Goal: Navigation & Orientation: Find specific page/section

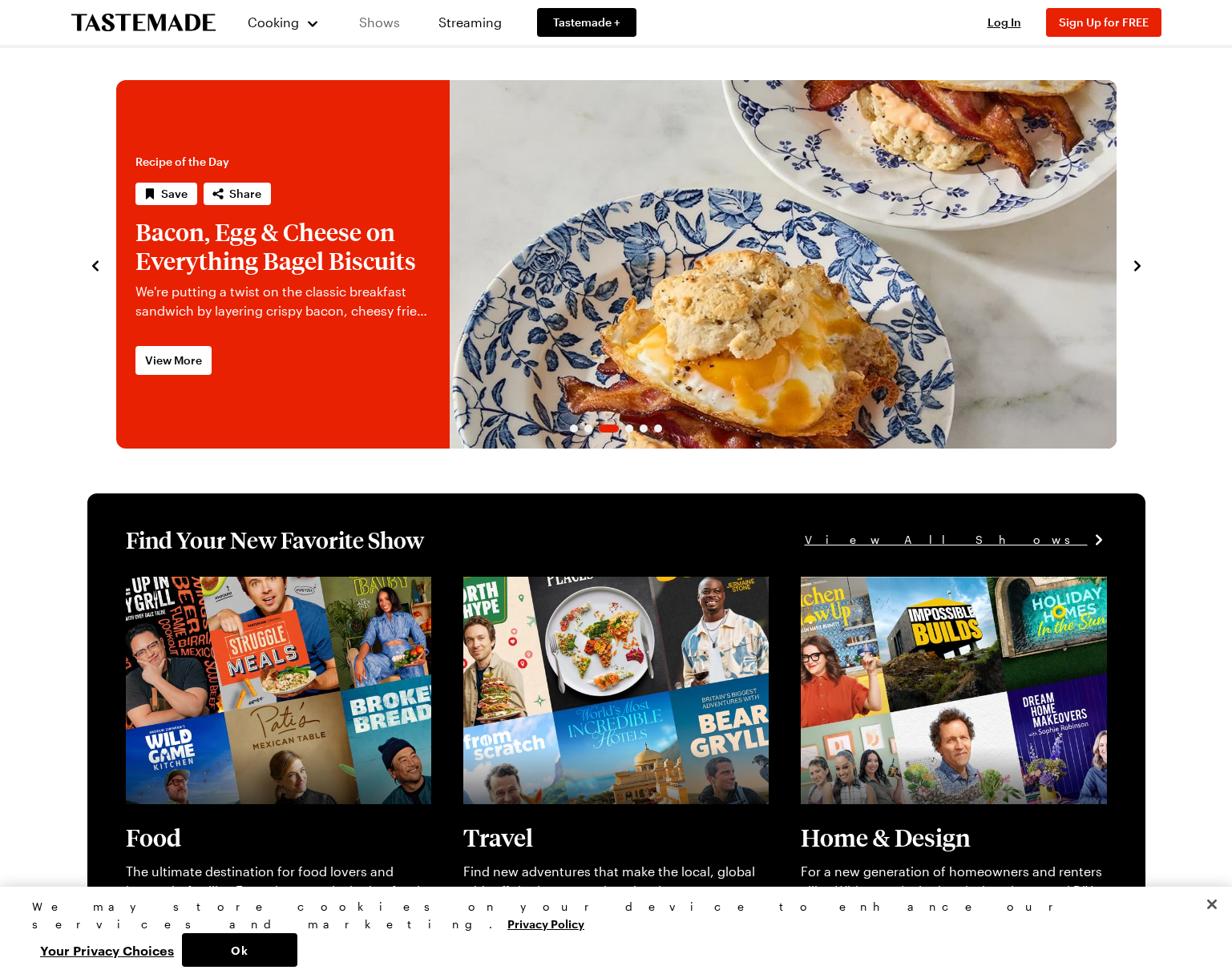
click at [385, 23] on link "Shows" at bounding box center [380, 22] width 73 height 45
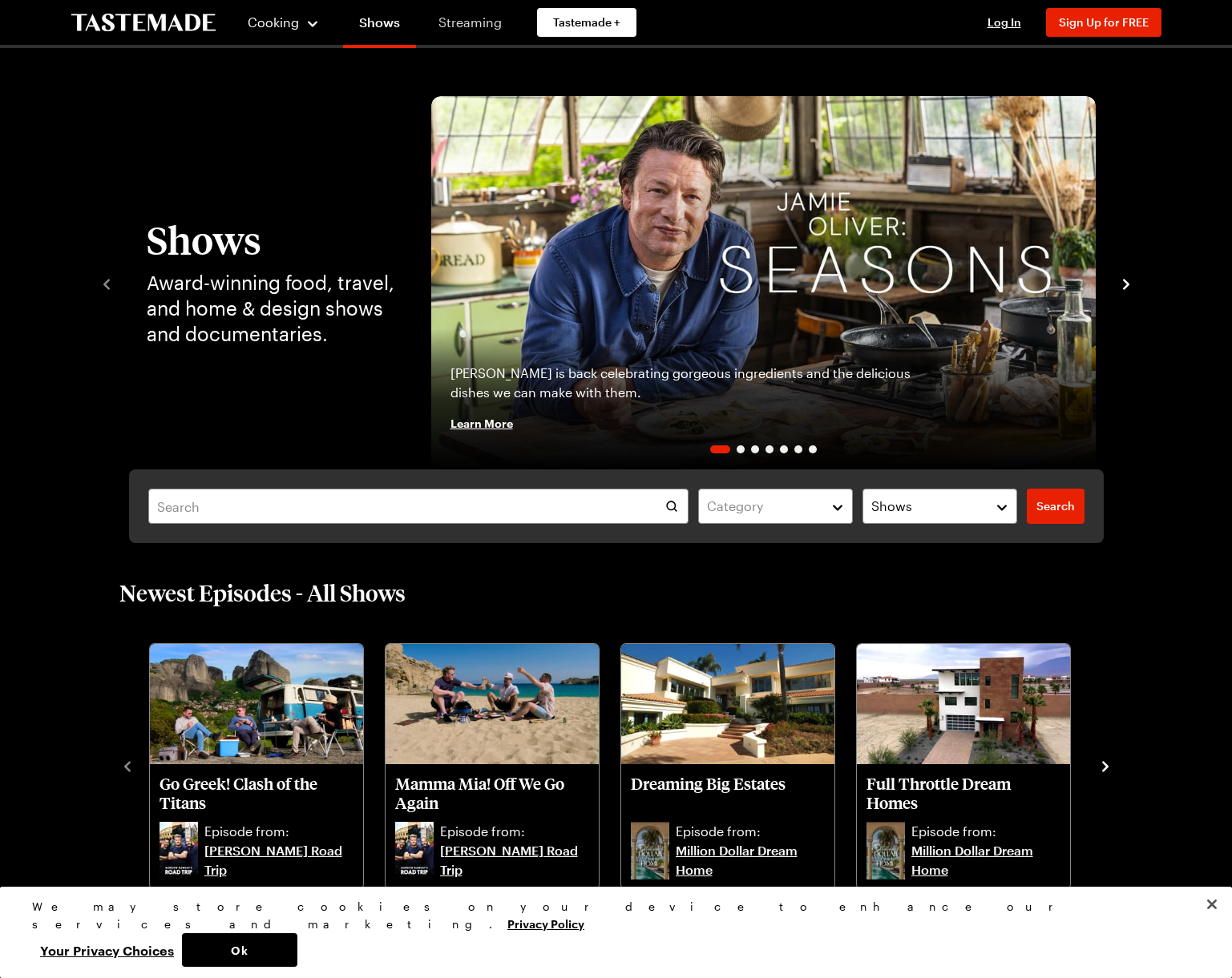
click at [462, 19] on link "Streaming" at bounding box center [471, 22] width 96 height 45
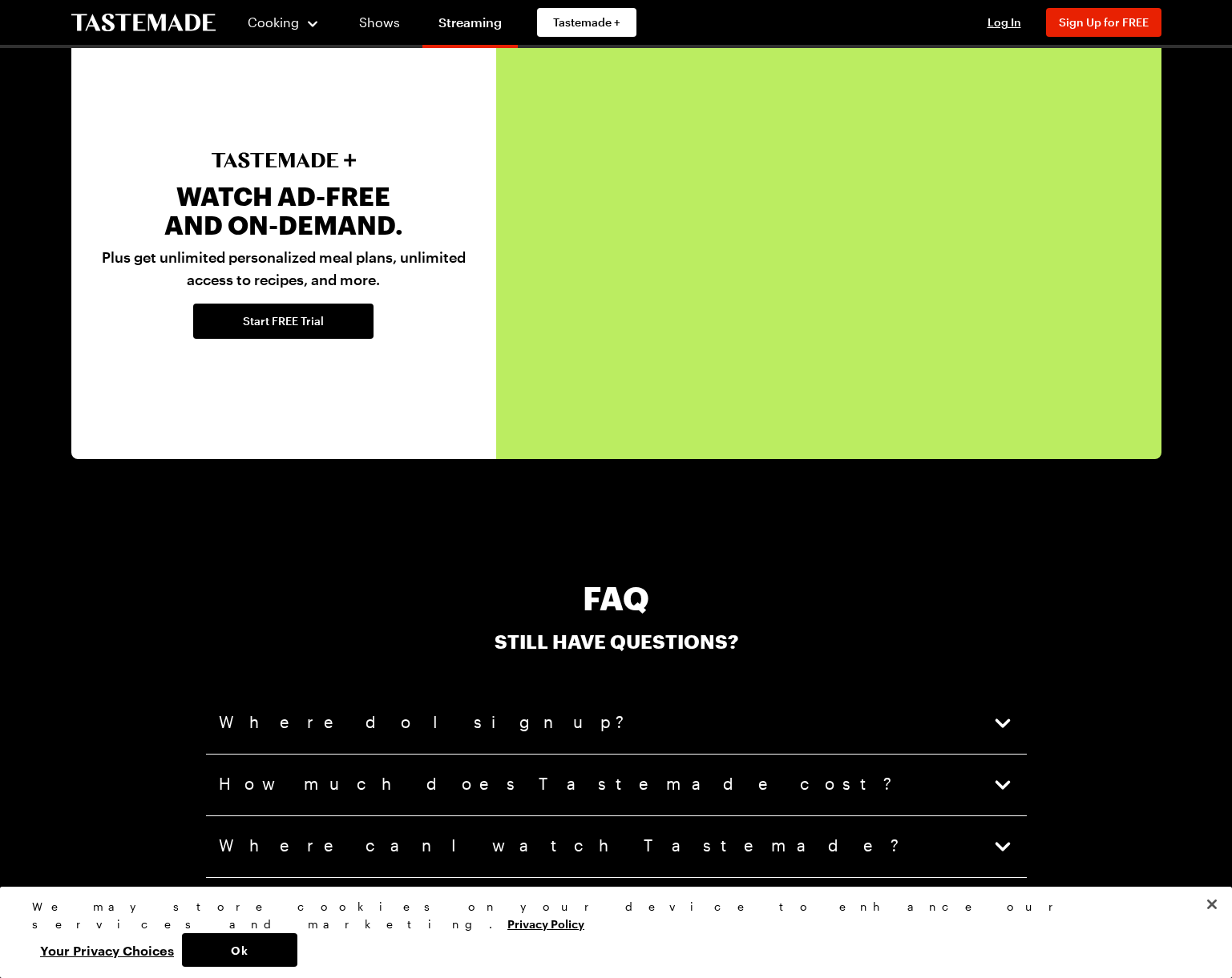
scroll to position [3778, 0]
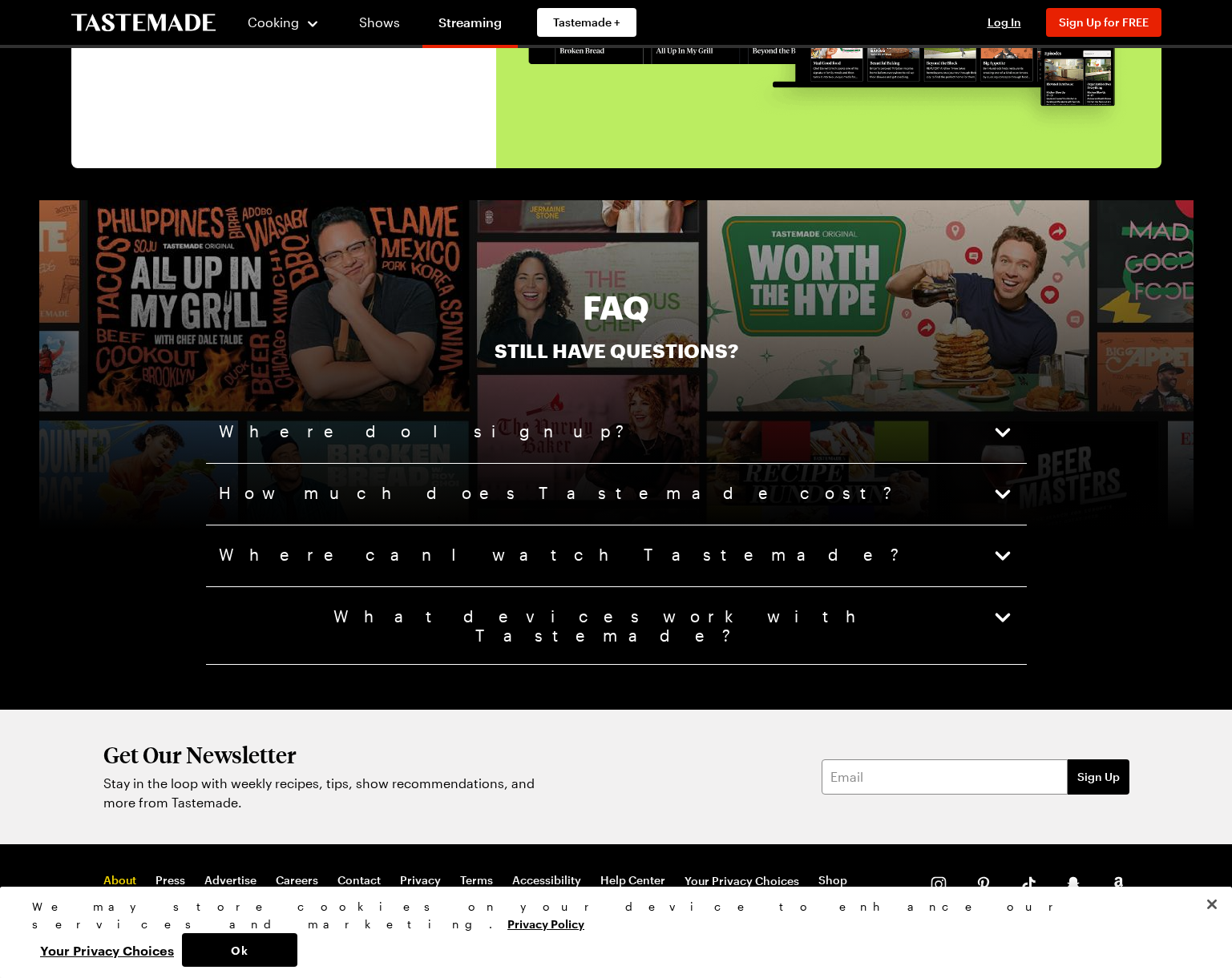
click at [119, 874] on link "About" at bounding box center [120, 882] width 33 height 16
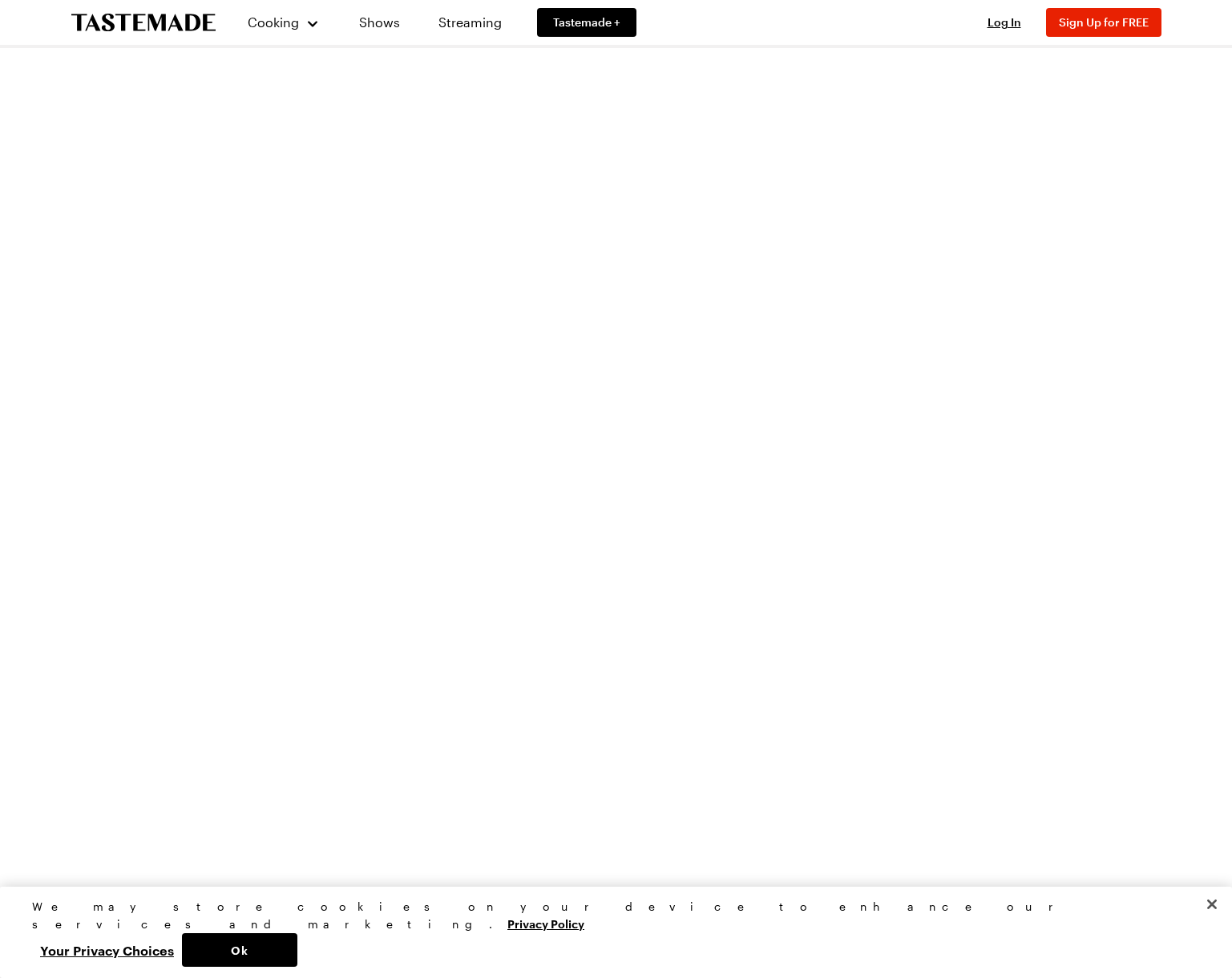
scroll to position [4470, 0]
click at [1214, 922] on button "Close" at bounding box center [1213, 905] width 36 height 36
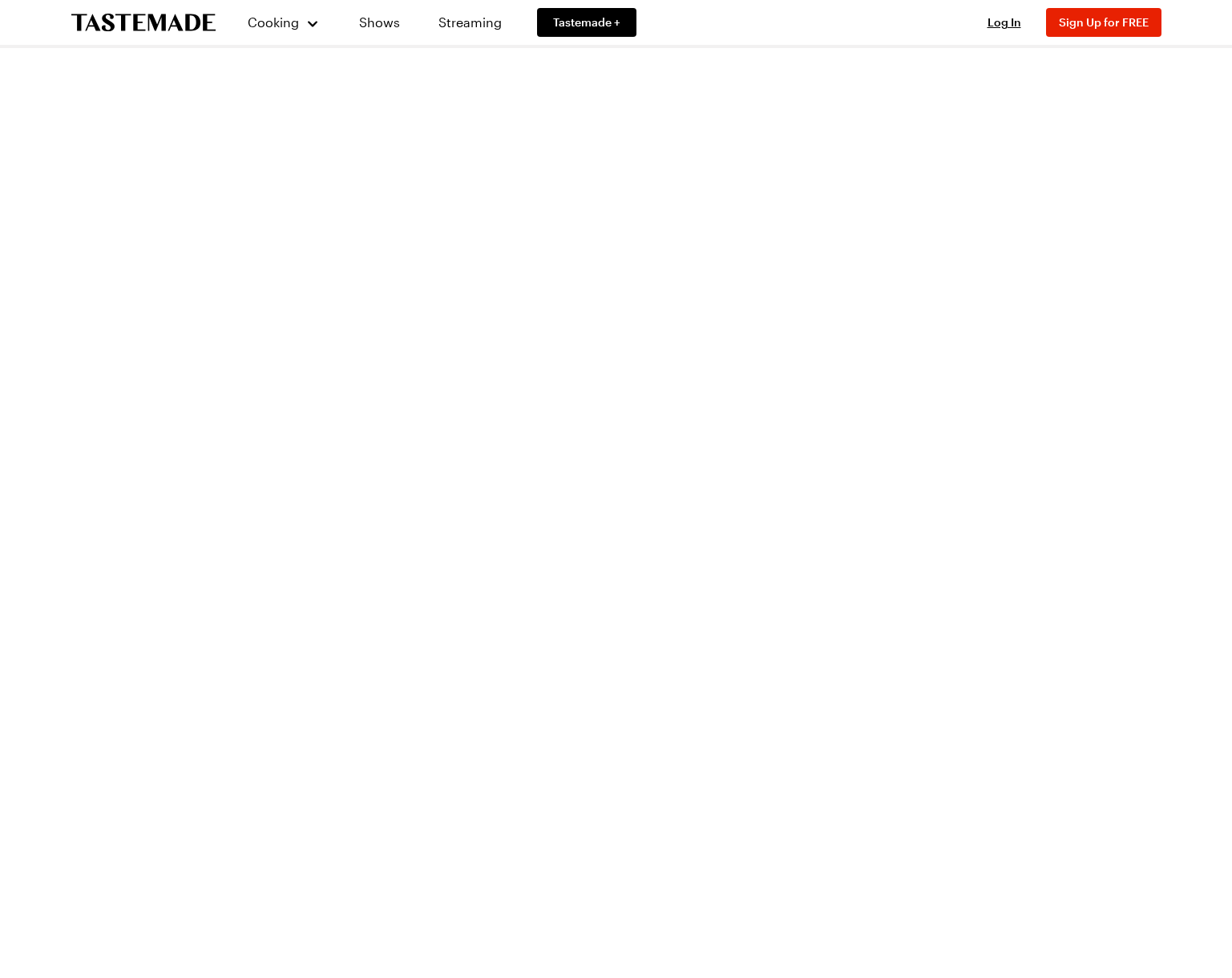
scroll to position [0, 0]
click at [260, 19] on span "Cooking" at bounding box center [274, 22] width 52 height 15
click at [288, 23] on span "Cooking" at bounding box center [274, 22] width 52 height 15
click at [284, 84] on link "Recipes" at bounding box center [302, 82] width 121 height 36
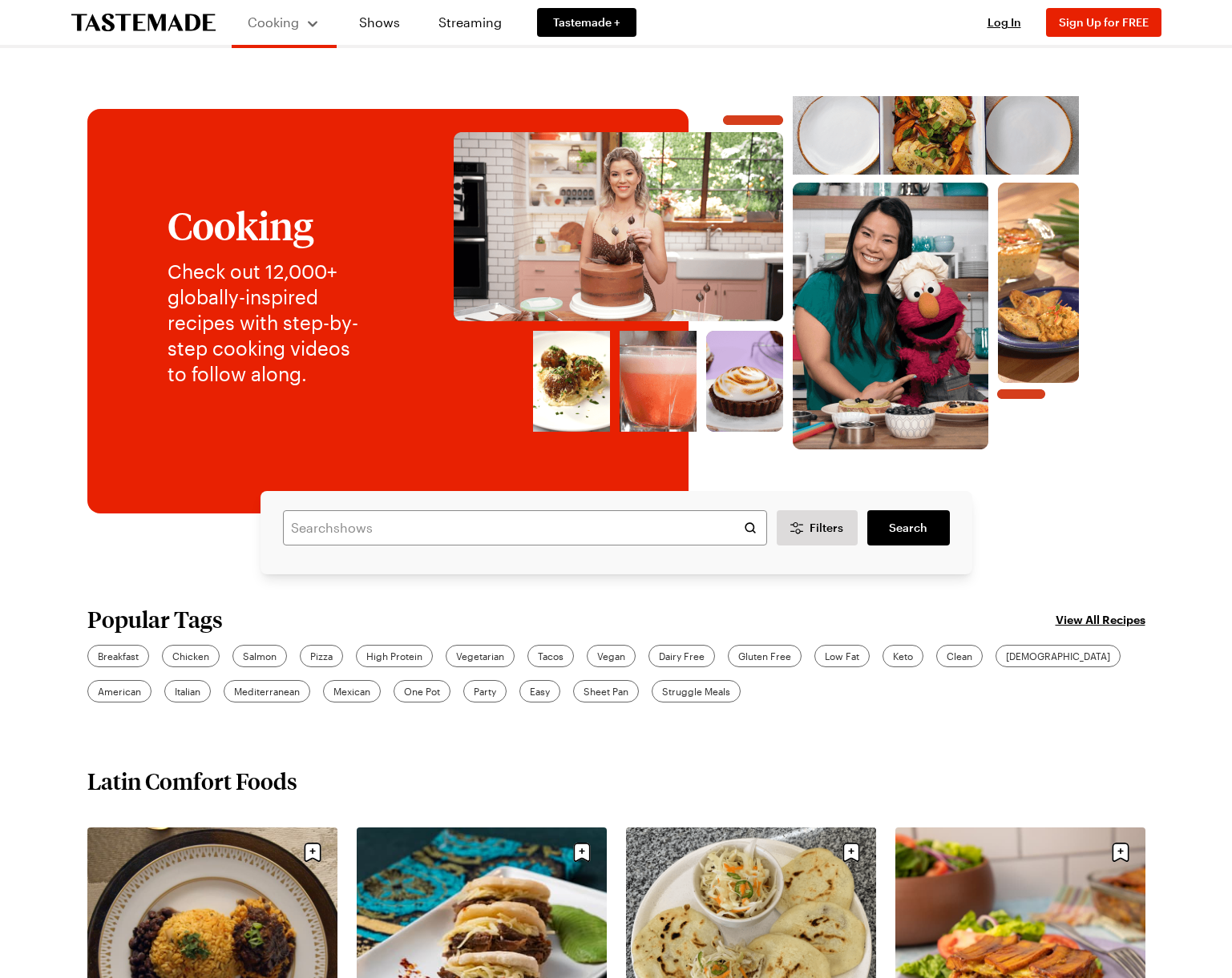
click at [163, 26] on icon "To Tastemade Home Page" at bounding box center [143, 23] width 144 height 18
